Goal: Ask a question

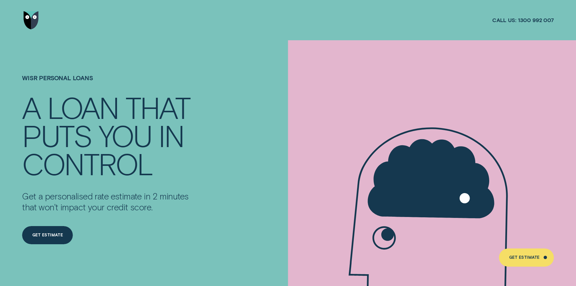
click at [29, 19] on img "Go to home page" at bounding box center [31, 20] width 15 height 18
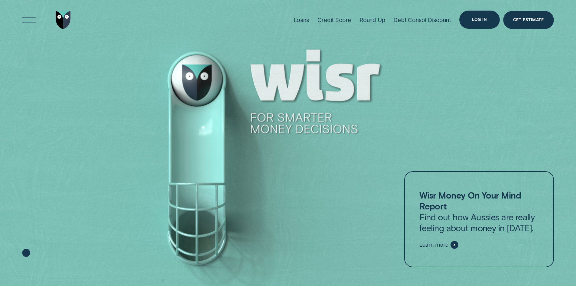
click at [479, 22] on div "Log in" at bounding box center [480, 20] width 40 height 18
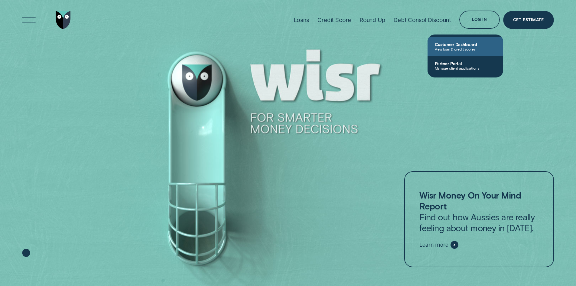
click at [464, 42] on span "Customer Dashboard" at bounding box center [465, 44] width 61 height 5
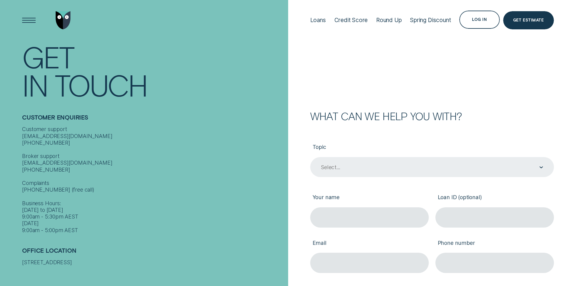
click at [343, 171] on div "Select..." at bounding box center [431, 168] width 223 height 8
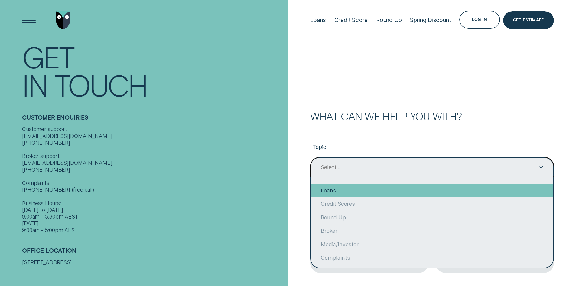
click at [327, 193] on div "Loans" at bounding box center [432, 190] width 243 height 13
type input "Loans"
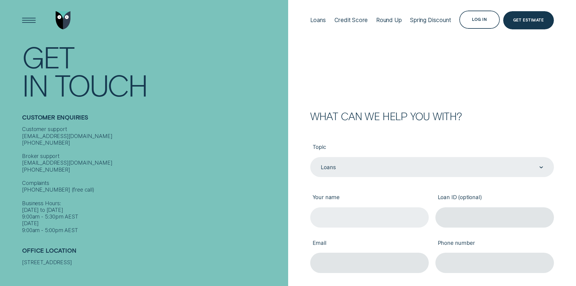
click at [330, 214] on input "Your name" at bounding box center [369, 217] width 119 height 20
type input "Stacey Adams"
type input "staceyadams260279@gmail.com"
type input "0407440761"
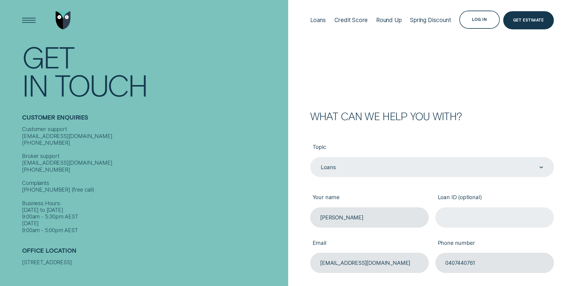
click at [452, 216] on input "Loan ID (optional)" at bounding box center [495, 217] width 119 height 20
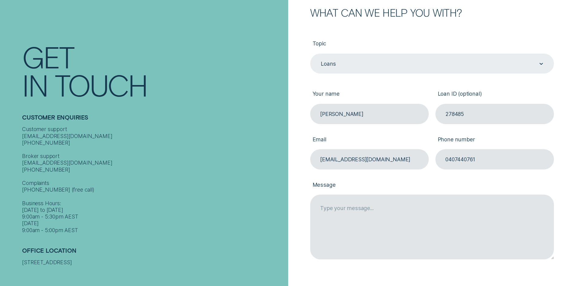
scroll to position [121, 0]
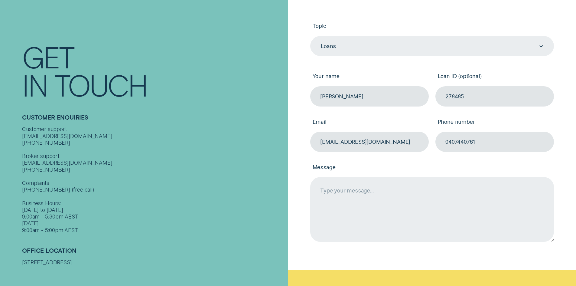
type input "278485"
click at [350, 189] on textarea "Message" at bounding box center [432, 209] width 244 height 64
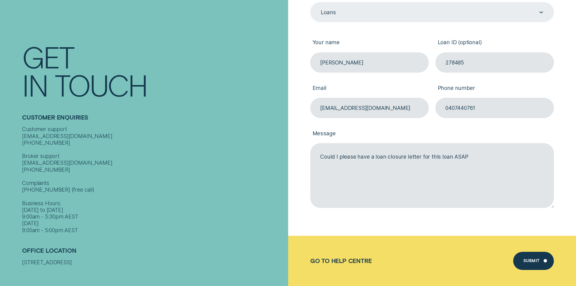
scroll to position [303, 0]
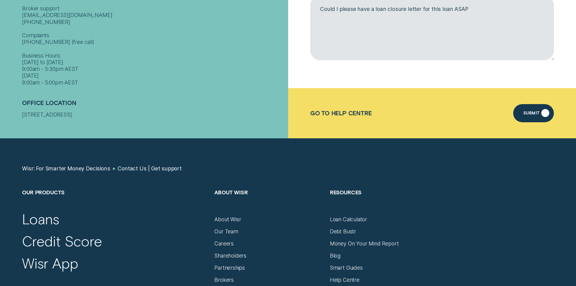
type textarea "Could I please have a loan closure letter for this loan ASAP"
click at [539, 112] on div "Submit" at bounding box center [532, 114] width 16 height 4
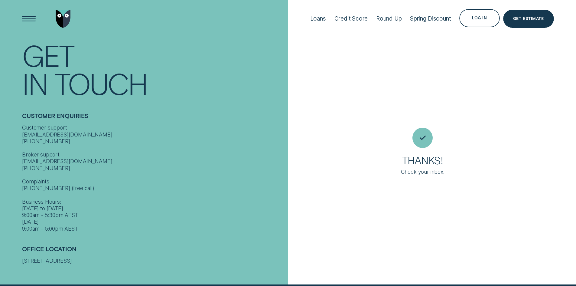
scroll to position [0, 0]
